Goal: Transaction & Acquisition: Purchase product/service

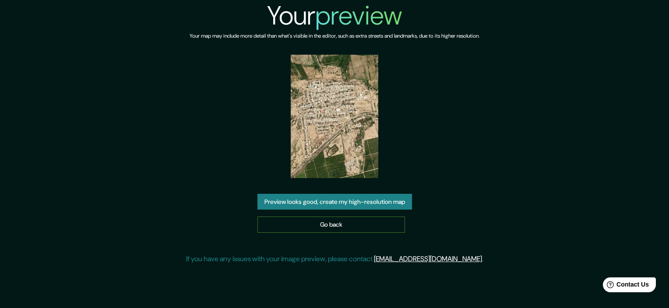
click at [336, 226] on link "Go back" at bounding box center [332, 225] width 148 height 16
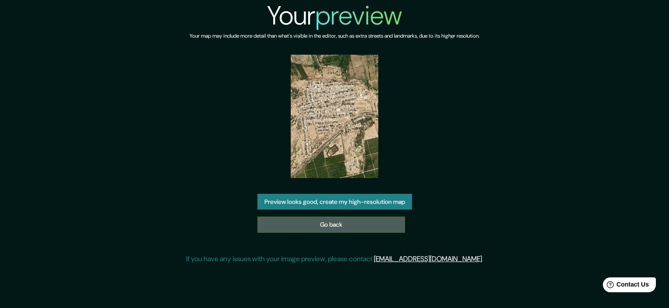
click at [317, 223] on link "Go back" at bounding box center [332, 225] width 148 height 16
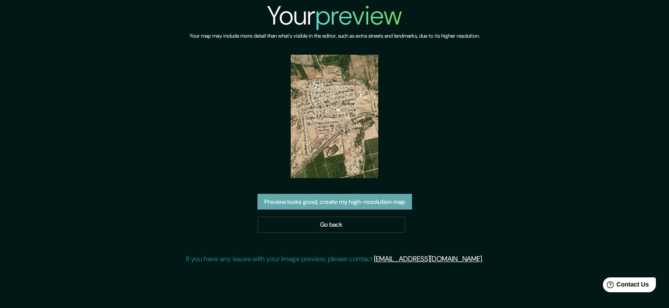
click at [319, 199] on button "Preview looks good, create my high-resolution map" at bounding box center [335, 202] width 155 height 16
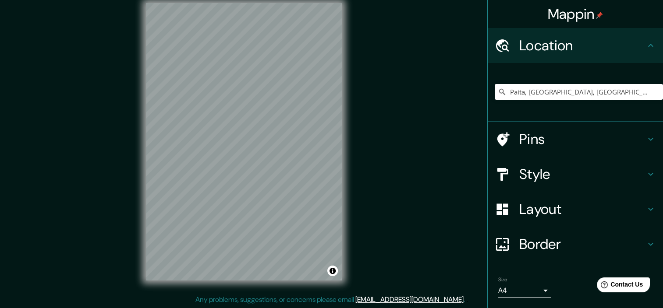
click at [554, 138] on h4 "Pins" at bounding box center [582, 140] width 126 height 18
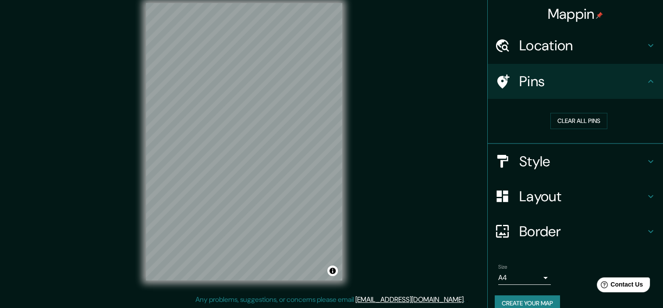
click at [554, 164] on h4 "Style" at bounding box center [582, 162] width 126 height 18
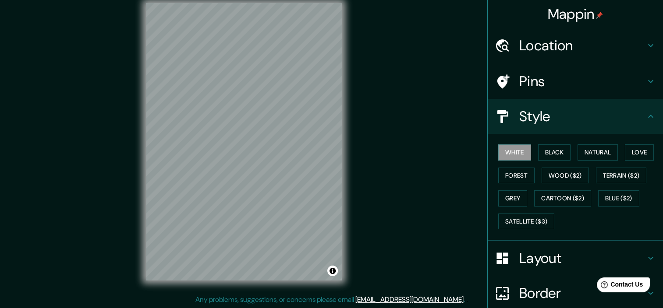
click at [532, 211] on div "White Black Natural Love Forest Wood ($2) Terrain ($2) Grey Cartoon ($2) Blue (…" at bounding box center [579, 187] width 168 height 92
click at [531, 219] on button "Satellite ($3)" at bounding box center [526, 222] width 56 height 16
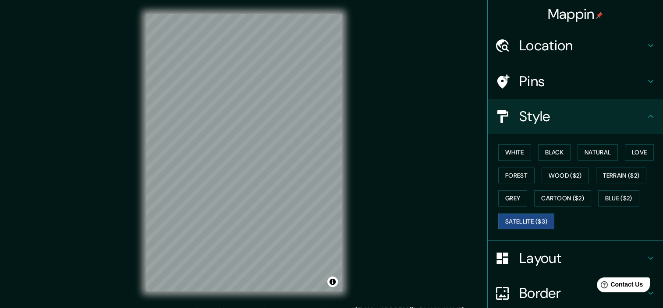
click at [557, 46] on h4 "Location" at bounding box center [582, 46] width 126 height 18
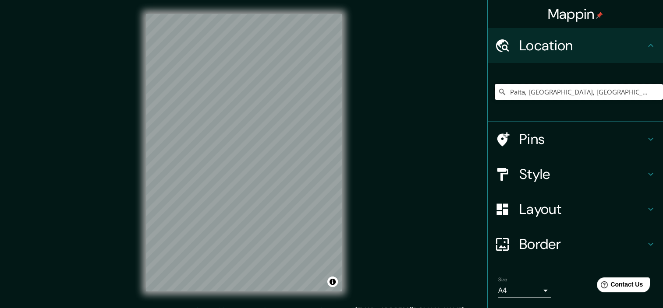
click at [616, 89] on input "Paita, Departamento de Piura, Perú" at bounding box center [579, 92] width 168 height 16
click at [633, 92] on input "Paita, Departamento de Piura, Perú" at bounding box center [579, 92] width 168 height 16
